Goal: Information Seeking & Learning: Find specific page/section

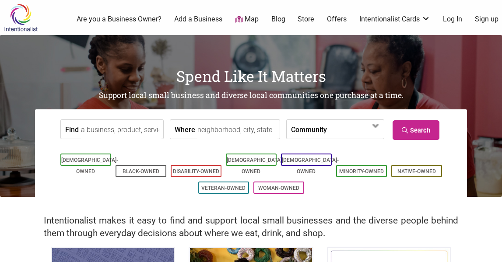
click at [81, 128] on input "Find" at bounding box center [121, 130] width 80 height 20
type input "w"
type input "WCAG"
click at [436, 127] on link "Search" at bounding box center [416, 130] width 47 height 20
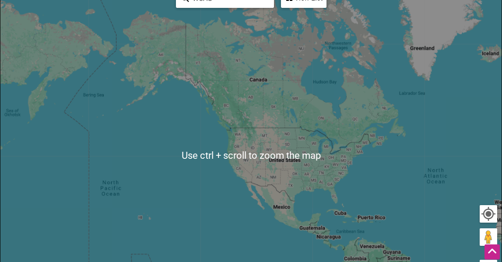
scroll to position [119, 0]
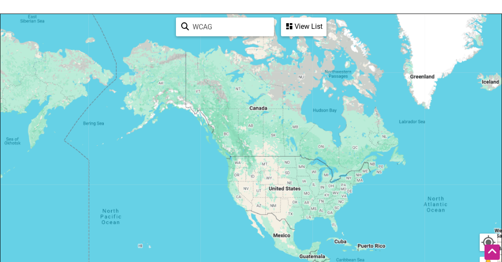
click at [297, 32] on div "View List" at bounding box center [304, 26] width 44 height 17
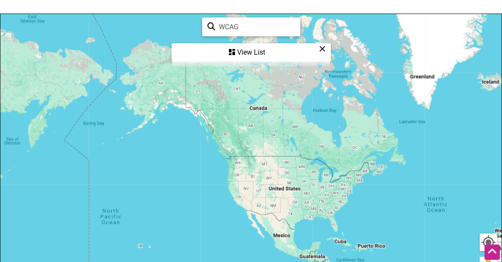
drag, startPoint x: 248, startPoint y: 25, endPoint x: 206, endPoint y: 19, distance: 41.6
click at [216, 19] on input "WCAG" at bounding box center [256, 26] width 80 height 17
click at [251, 51] on div "View List" at bounding box center [252, 52] width 158 height 17
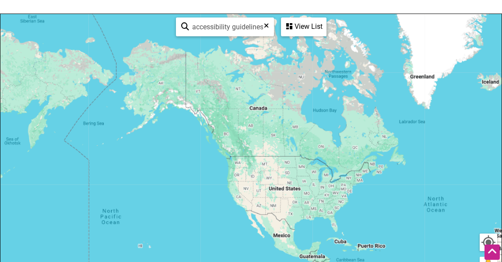
click at [301, 26] on div "View List" at bounding box center [304, 26] width 44 height 17
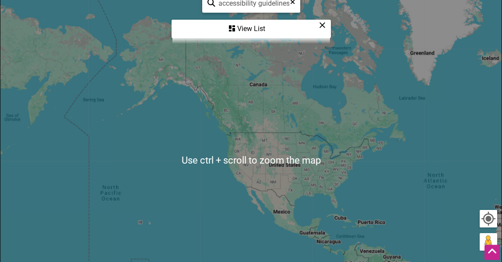
scroll to position [119, 0]
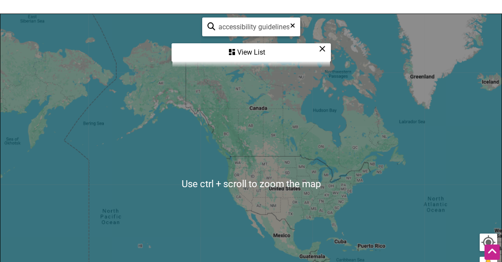
click at [265, 27] on input "web content accessibility guidelines" at bounding box center [255, 26] width 79 height 17
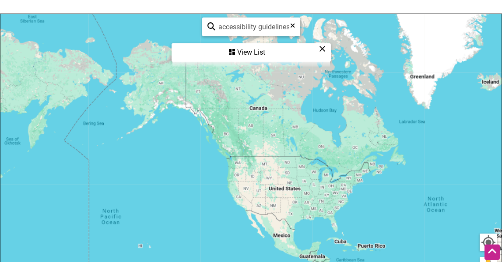
click at [265, 27] on input "web content accessibility guidelines" at bounding box center [255, 26] width 79 height 17
type input "web design"
click at [256, 50] on div "View List" at bounding box center [252, 52] width 158 height 17
